Goal: Task Accomplishment & Management: Manage account settings

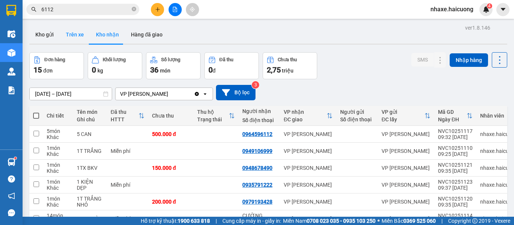
click at [73, 31] on button "Trên xe" at bounding box center [75, 35] width 30 height 18
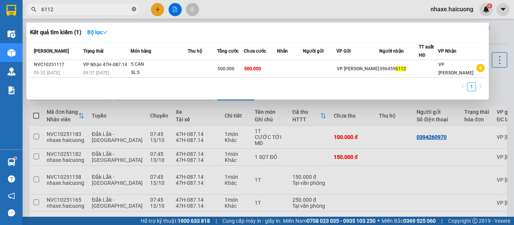
click at [136, 11] on icon "close-circle" at bounding box center [134, 9] width 5 height 5
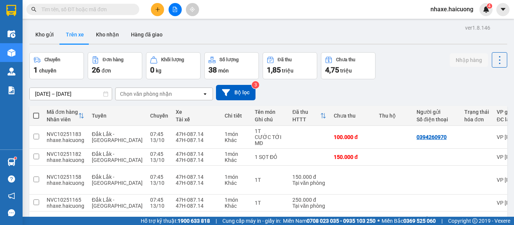
click at [184, 89] on div "Chọn văn phòng nhận" at bounding box center [159, 94] width 87 height 12
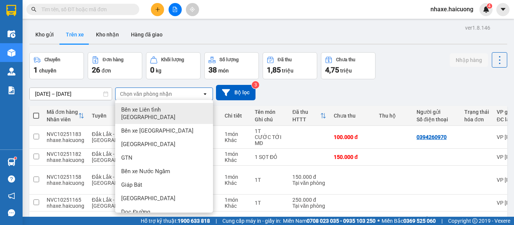
click at [77, 88] on div "[DATE] – [DATE]" at bounding box center [70, 94] width 83 height 13
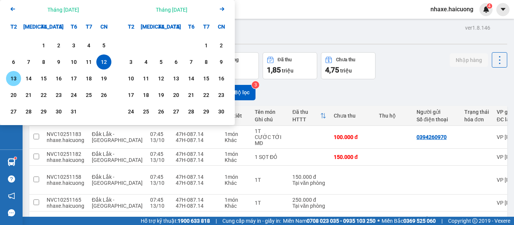
click at [20, 78] on div "13" at bounding box center [13, 78] width 15 height 15
type input "[DATE] – [DATE]"
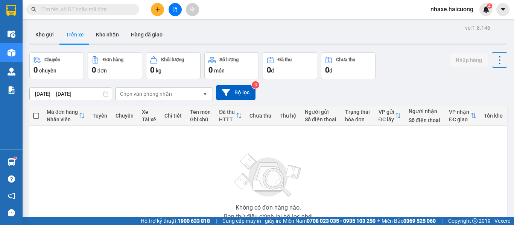
click at [251, 105] on div "[DATE] – [DATE] Press the down arrow key to interact with the calendar and sele…" at bounding box center [268, 92] width 478 height 27
click at [246, 96] on button "Bộ lọc" at bounding box center [236, 92] width 40 height 15
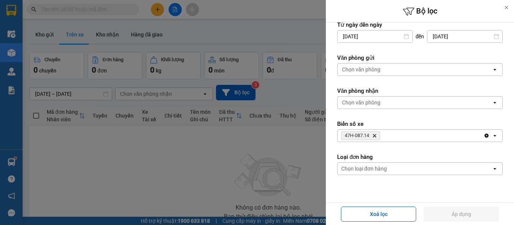
scroll to position [90, 0]
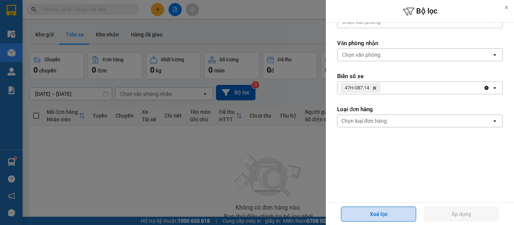
click at [382, 212] on button "Xoá lọc" at bounding box center [378, 214] width 75 height 15
type input "[DATE]"
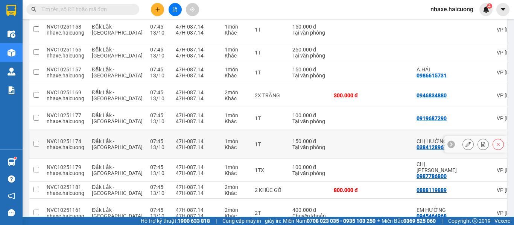
scroll to position [38, 0]
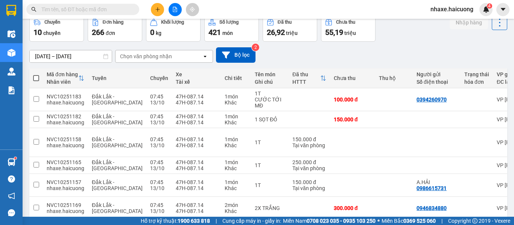
click at [88, 53] on input "[DATE] – [DATE]" at bounding box center [71, 56] width 82 height 12
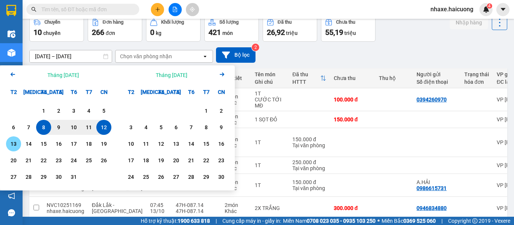
click at [13, 143] on div "13" at bounding box center [13, 144] width 11 height 9
type input "[DATE] – [DATE]"
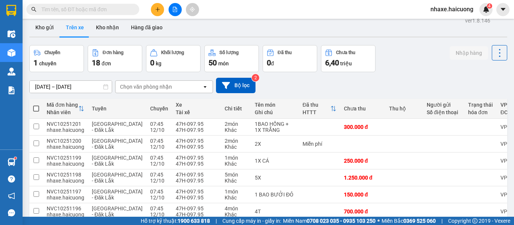
scroll to position [0, 0]
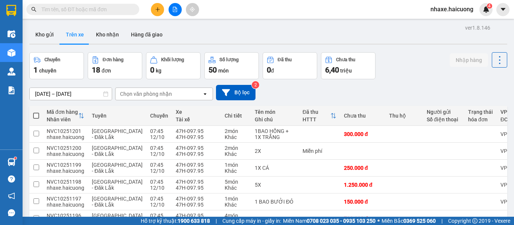
click at [37, 114] on span at bounding box center [36, 116] width 6 height 6
click at [36, 112] on input "checkbox" at bounding box center [36, 112] width 0 height 0
checkbox input "true"
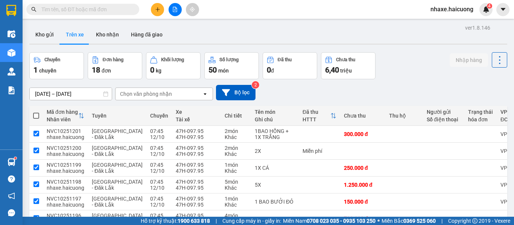
checkbox input "true"
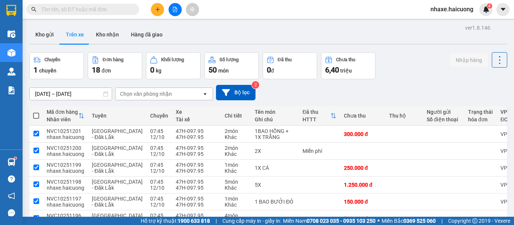
checkbox input "true"
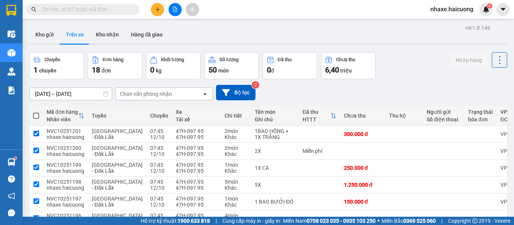
checkbox input "true"
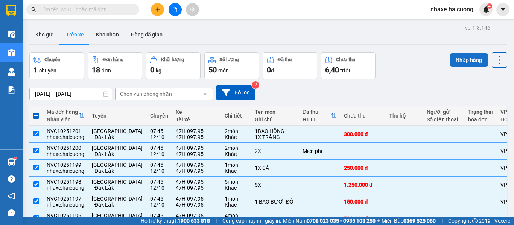
click at [459, 62] on button "Nhập hàng" at bounding box center [469, 60] width 38 height 14
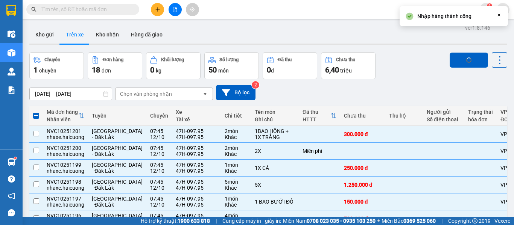
checkbox input "false"
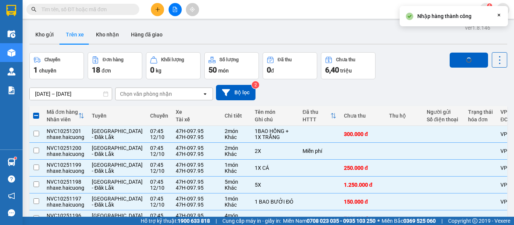
checkbox input "false"
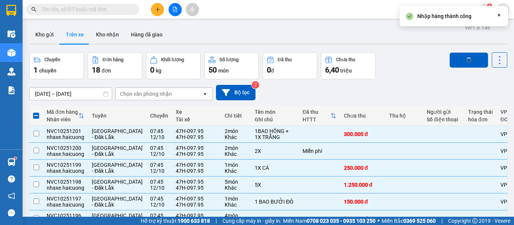
checkbox input "false"
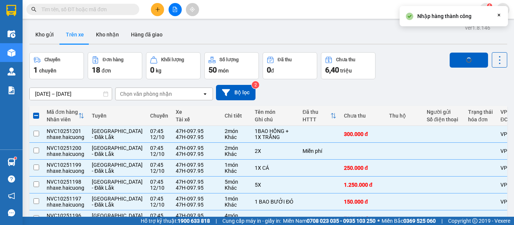
checkbox input "false"
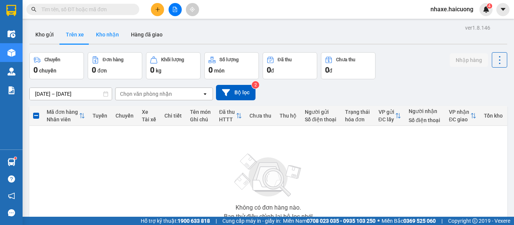
click at [115, 37] on button "Kho nhận" at bounding box center [107, 35] width 35 height 18
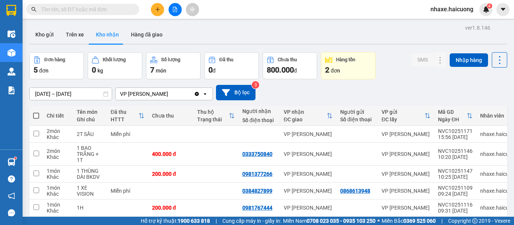
click at [87, 95] on div "ver 1.8.146 Kho gửi Trên xe Kho nhận Hàng đã giao Đơn hàng 5 đơn Khối lượng 0 k…" at bounding box center [268, 135] width 484 height 225
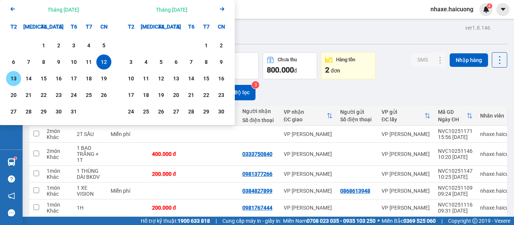
click at [15, 78] on div "13" at bounding box center [13, 78] width 11 height 9
type input "[DATE] – [DATE]"
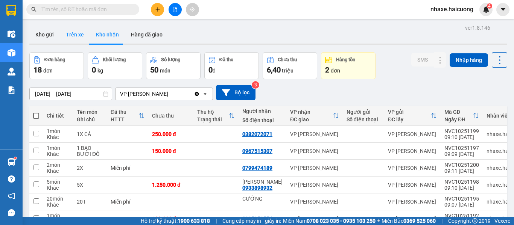
click at [70, 43] on div "Kho gửi Trên xe Kho nhận Hàng đã giao" at bounding box center [268, 35] width 478 height 19
click at [77, 38] on button "Trên xe" at bounding box center [75, 35] width 30 height 18
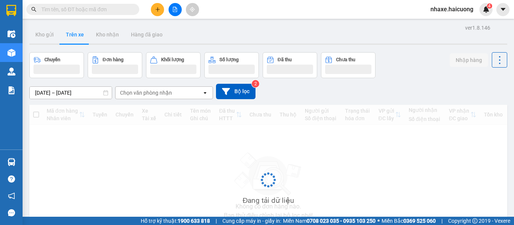
scroll to position [56, 0]
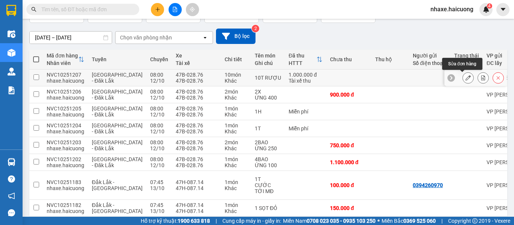
click at [466, 81] on icon at bounding box center [468, 77] width 5 height 5
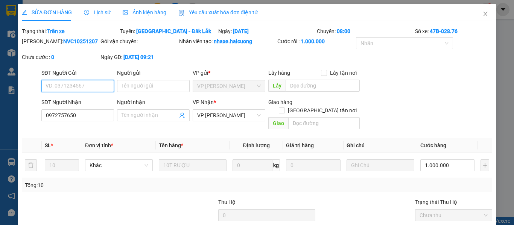
type input "0972757650"
type input "1.000.000"
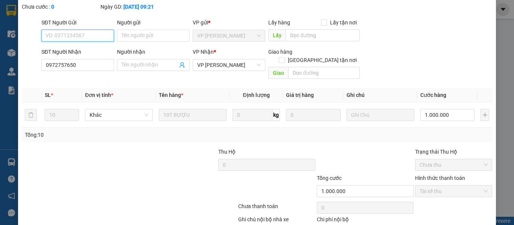
scroll to position [88, 0]
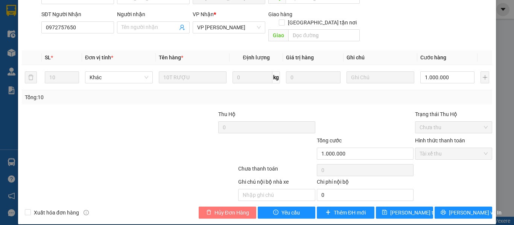
click at [231, 209] on span "Hủy Đơn Hàng" at bounding box center [232, 213] width 35 height 8
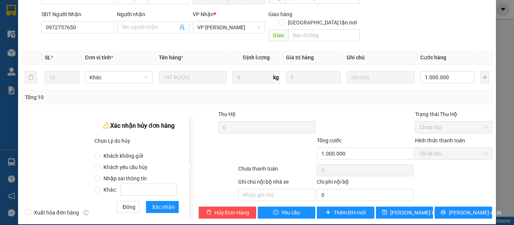
click at [130, 177] on span "Nhập sai thông tin" at bounding box center [125, 179] width 49 height 6
click at [101, 177] on input "Nhập sai thông tin" at bounding box center [97, 179] width 6 height 6
radio input "true"
click at [167, 209] on span "Xác nhận" at bounding box center [163, 207] width 23 height 8
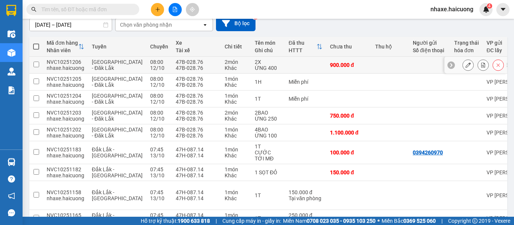
scroll to position [11, 0]
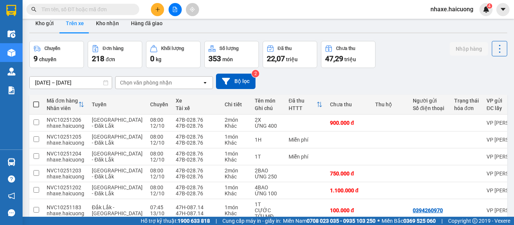
click at [96, 81] on div "ver 1.8.146 Kho gửi Trên xe Kho nhận Hàng đã giao Chuyến 9 chuyến Đơn hàng 218 …" at bounding box center [268, 173] width 484 height 324
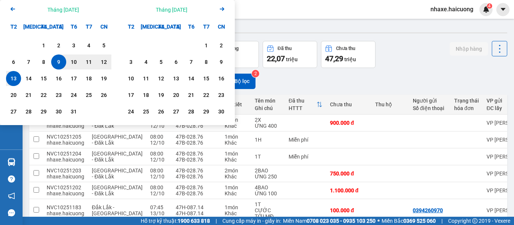
click at [15, 78] on div "13" at bounding box center [13, 78] width 11 height 9
type input "[DATE] – [DATE]"
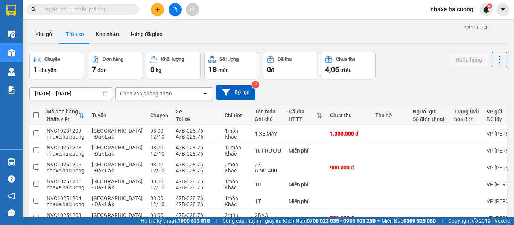
scroll to position [0, 0]
click at [32, 118] on th at bounding box center [36, 116] width 14 height 20
click at [40, 118] on th at bounding box center [36, 116] width 14 height 20
click at [41, 113] on th at bounding box center [36, 116] width 14 height 20
click at [33, 116] on th at bounding box center [36, 116] width 14 height 20
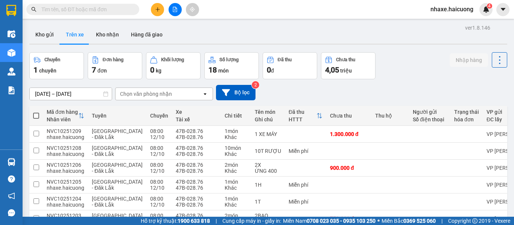
click at [36, 116] on span at bounding box center [36, 116] width 6 height 6
click at [36, 112] on input "checkbox" at bounding box center [36, 112] width 0 height 0
checkbox input "true"
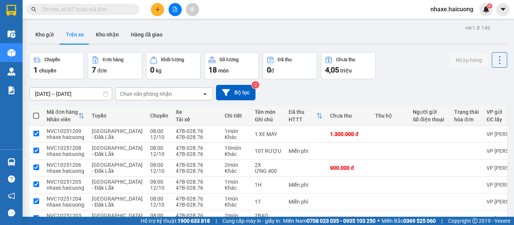
checkbox input "true"
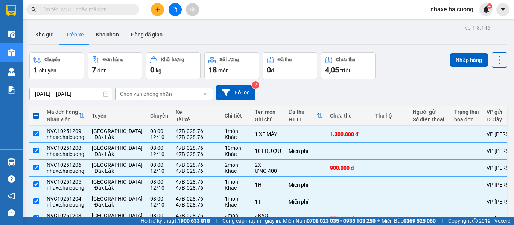
click at [39, 115] on th at bounding box center [36, 116] width 14 height 20
click at [461, 62] on button "Nhập hàng" at bounding box center [469, 60] width 38 height 14
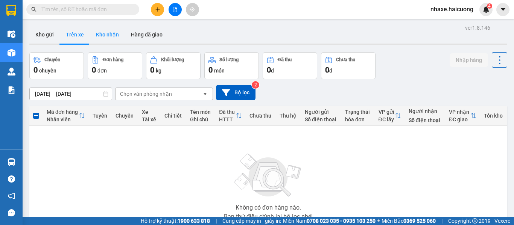
click at [104, 39] on button "Kho nhận" at bounding box center [107, 35] width 35 height 18
type input "07/10/2025 – 13/10/2025"
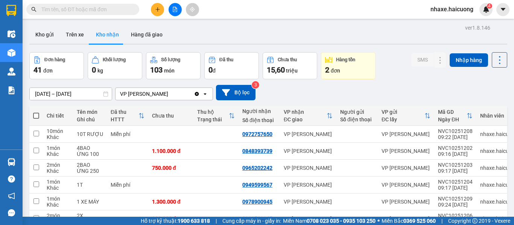
click at [76, 5] on span at bounding box center [82, 9] width 113 height 11
click at [72, 14] on span at bounding box center [82, 9] width 113 height 11
click at [78, 11] on input "text" at bounding box center [85, 9] width 89 height 8
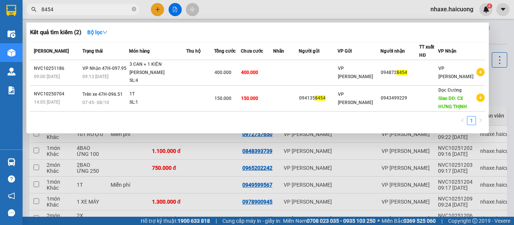
type input "8454"
click at [292, 9] on div at bounding box center [257, 112] width 514 height 225
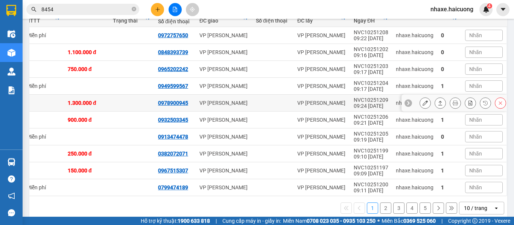
scroll to position [112, 0]
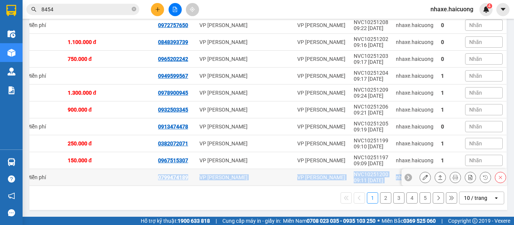
drag, startPoint x: 276, startPoint y: 186, endPoint x: 181, endPoint y: 166, distance: 96.6
click at [181, 166] on div "Chi tiết Tên món Ghi chú Đã thu HTTT Chưa thu Thu hộ Trạng thái Người nhận Số đ…" at bounding box center [268, 103] width 478 height 213
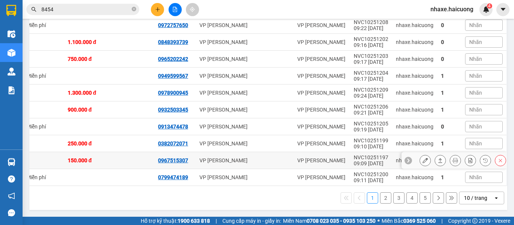
click at [256, 158] on div at bounding box center [273, 161] width 34 height 6
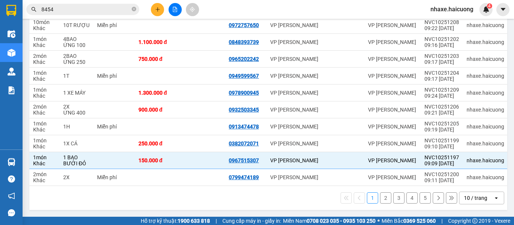
scroll to position [0, 12]
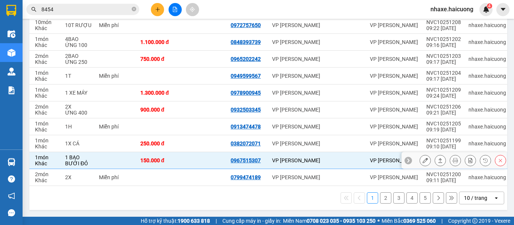
click at [214, 160] on td at bounding box center [204, 160] width 45 height 17
checkbox input "false"
